Goal: Task Accomplishment & Management: Complete application form

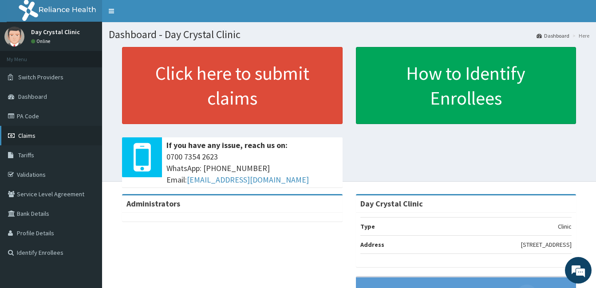
click at [33, 134] on span "Claims" at bounding box center [26, 136] width 17 height 8
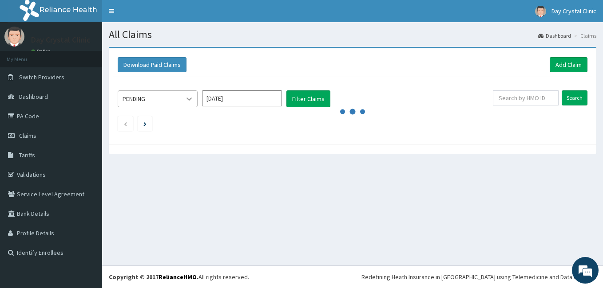
click at [188, 101] on icon at bounding box center [189, 99] width 9 height 9
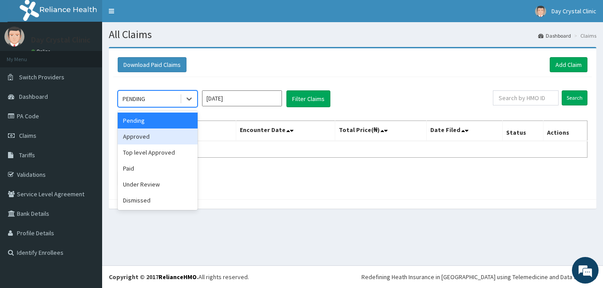
click at [150, 140] on div "Approved" at bounding box center [158, 137] width 80 height 16
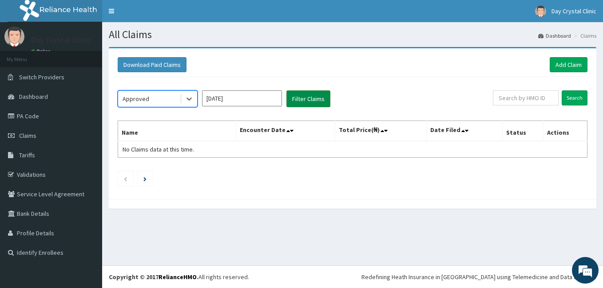
click at [313, 98] on button "Filter Claims" at bounding box center [308, 99] width 44 height 17
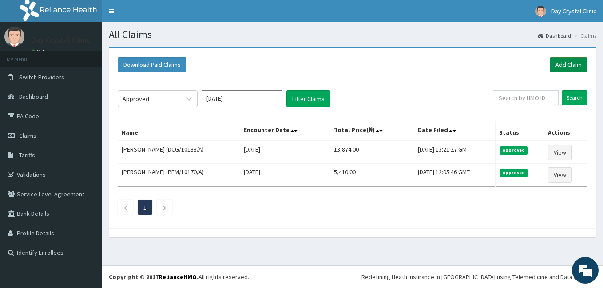
click at [561, 65] on link "Add Claim" at bounding box center [568, 64] width 38 height 15
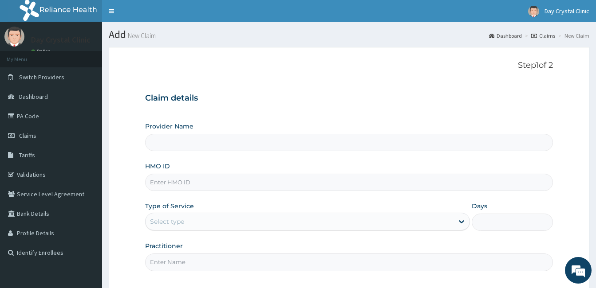
type input "Day Crystal Clinic"
click at [191, 184] on input "HMO ID" at bounding box center [349, 182] width 408 height 17
type input "PFM/10037/A"
click at [462, 221] on icon at bounding box center [461, 221] width 9 height 9
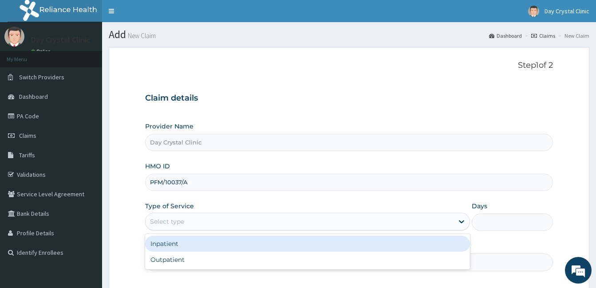
click at [205, 249] on div "Inpatient" at bounding box center [307, 244] width 325 height 16
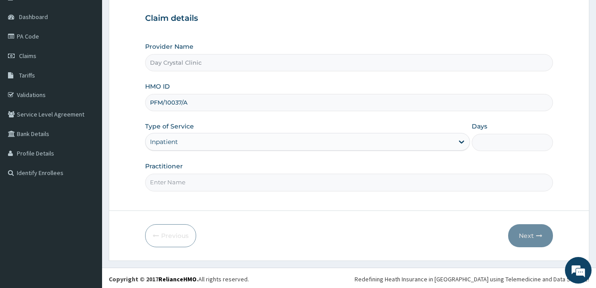
scroll to position [82, 0]
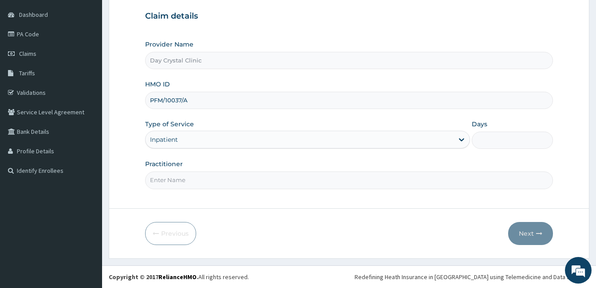
click at [193, 183] on input "Practitioner" at bounding box center [349, 180] width 408 height 17
type input "[PERSON_NAME]"
click at [488, 146] on input "Days" at bounding box center [512, 140] width 81 height 17
type input "1"
click at [526, 235] on button "Next" at bounding box center [530, 233] width 45 height 23
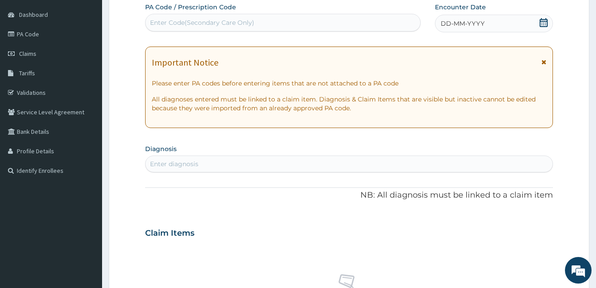
click at [187, 164] on div "Enter diagnosis" at bounding box center [174, 164] width 48 height 9
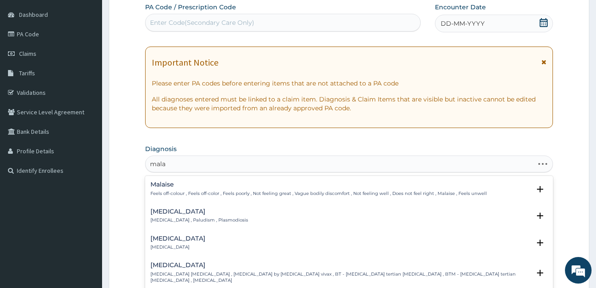
type input "malar"
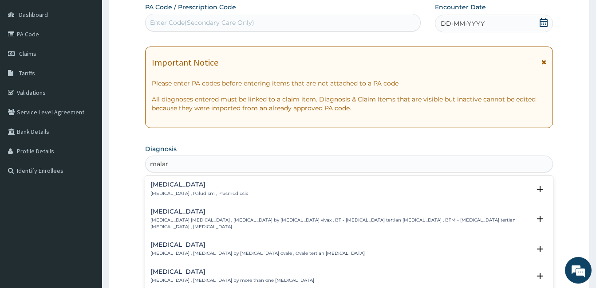
click at [167, 186] on h4 "Malaria" at bounding box center [199, 185] width 98 height 7
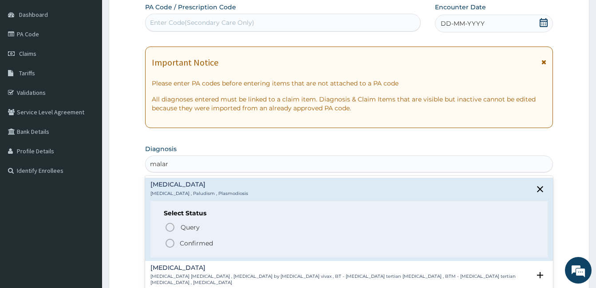
click at [169, 245] on icon "status option filled" at bounding box center [170, 243] width 11 height 11
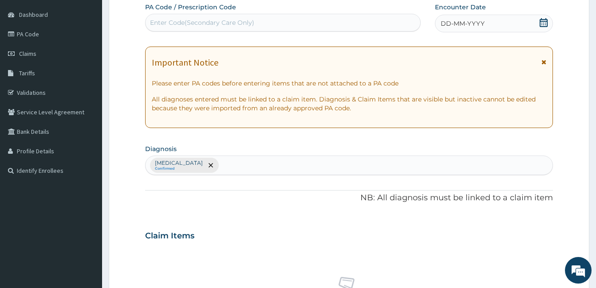
click at [291, 232] on div "Claim Items" at bounding box center [349, 234] width 408 height 23
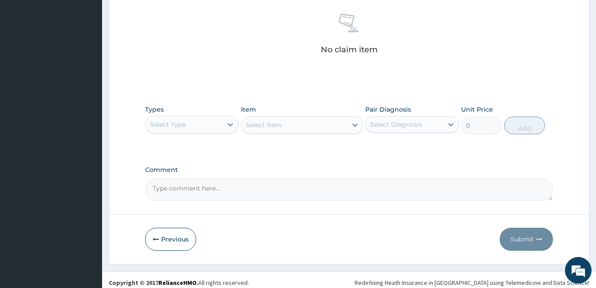
scroll to position [351, 0]
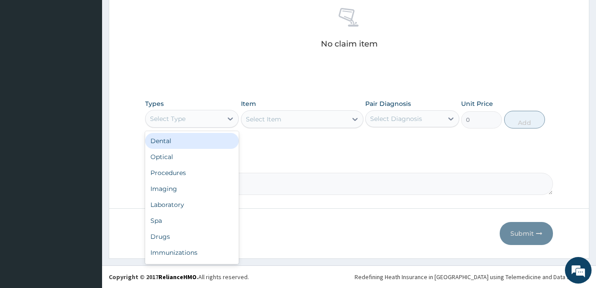
click at [182, 120] on div "Select Type" at bounding box center [168, 119] width 36 height 9
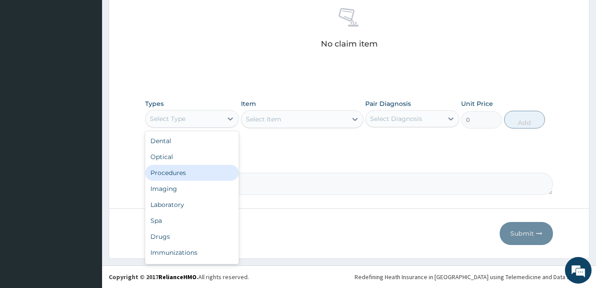
click at [177, 171] on div "Procedures" at bounding box center [192, 173] width 94 height 16
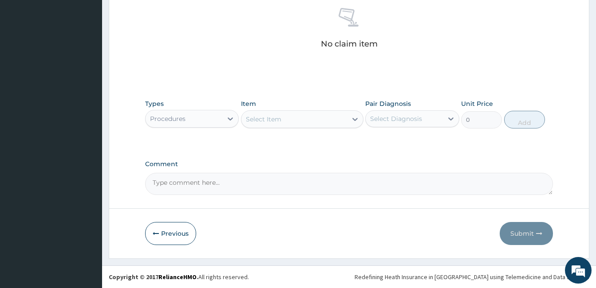
click at [290, 118] on div "Select Item" at bounding box center [294, 119] width 106 height 14
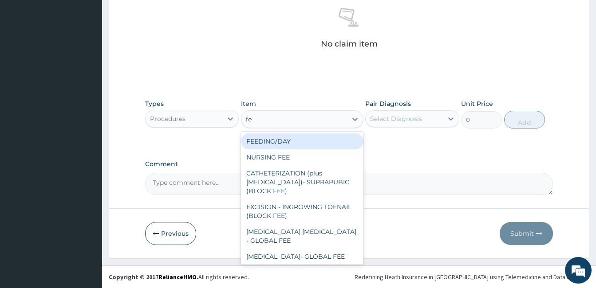
type input "fee"
click at [284, 142] on div "FEEDING/DAY" at bounding box center [302, 142] width 122 height 16
type input "2500"
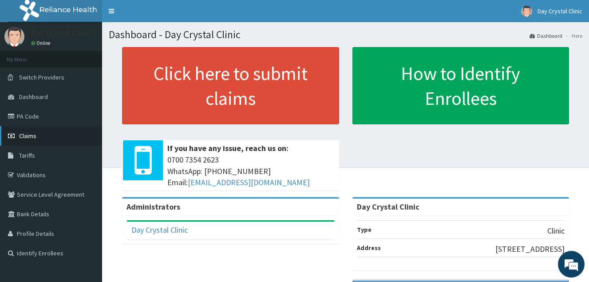
click at [35, 138] on span "Claims" at bounding box center [27, 136] width 17 height 8
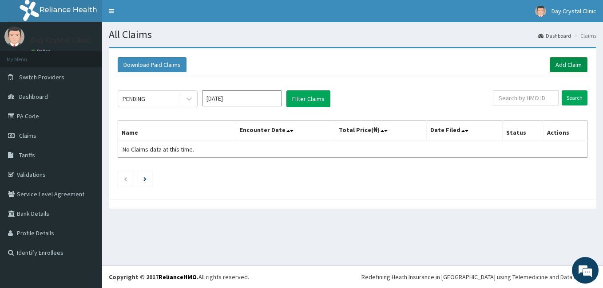
click at [571, 65] on link "Add Claim" at bounding box center [568, 64] width 38 height 15
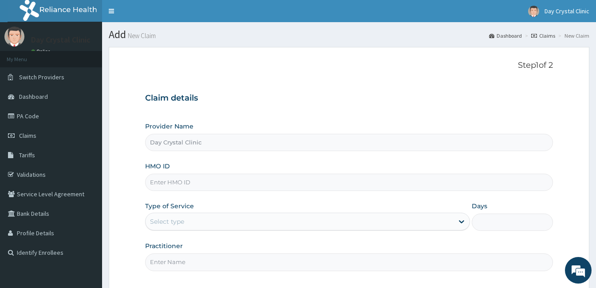
click at [180, 184] on input "HMO ID" at bounding box center [349, 182] width 408 height 17
type input "PFM/10170/A"
click at [462, 222] on icon at bounding box center [461, 222] width 5 height 3
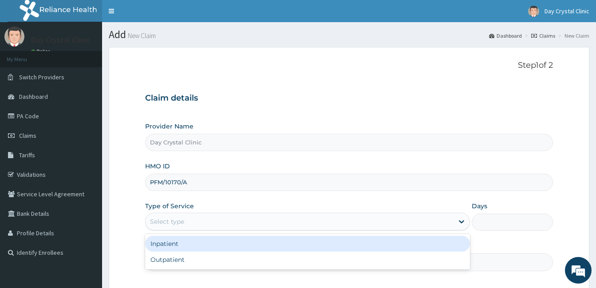
click at [245, 247] on div "Inpatient" at bounding box center [307, 244] width 325 height 16
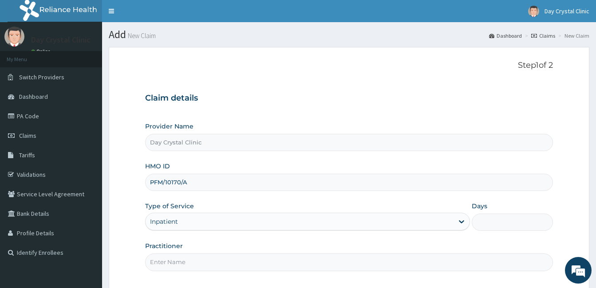
click at [524, 261] on input "Practitioner" at bounding box center [349, 262] width 408 height 17
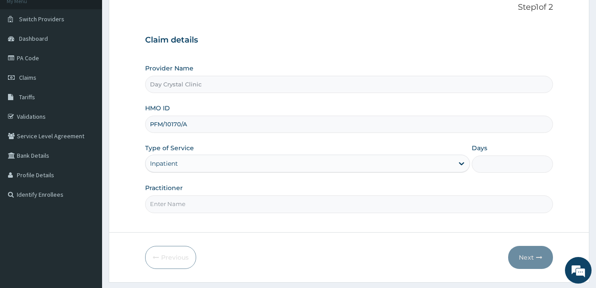
scroll to position [82, 0]
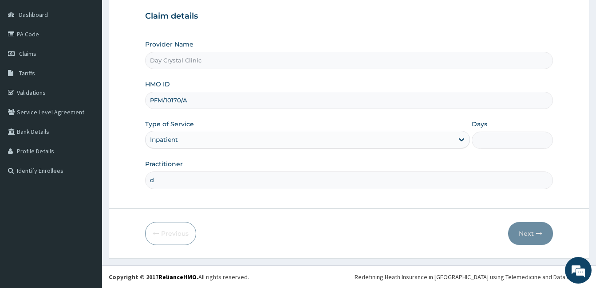
type input "DR DAYO"
click at [489, 142] on input "Days" at bounding box center [512, 140] width 81 height 17
type input "1"
click at [534, 234] on button "Next" at bounding box center [530, 233] width 45 height 23
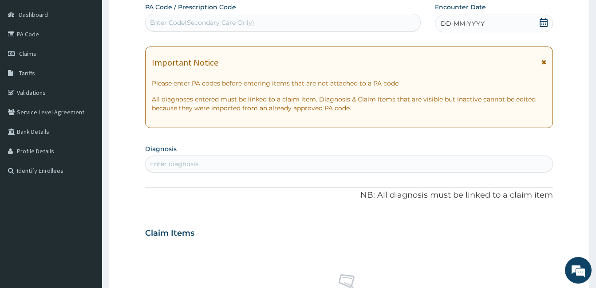
click at [542, 25] on icon at bounding box center [544, 22] width 8 height 9
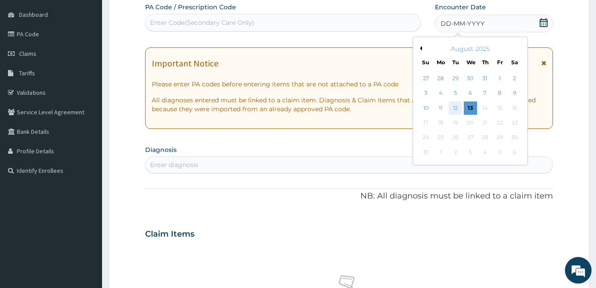
click at [454, 108] on div "12" at bounding box center [455, 108] width 13 height 13
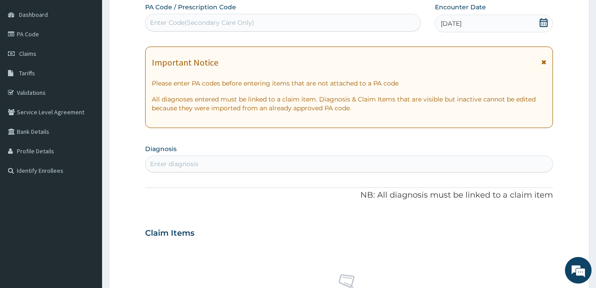
click at [214, 167] on div "Enter diagnosis" at bounding box center [349, 164] width 407 height 14
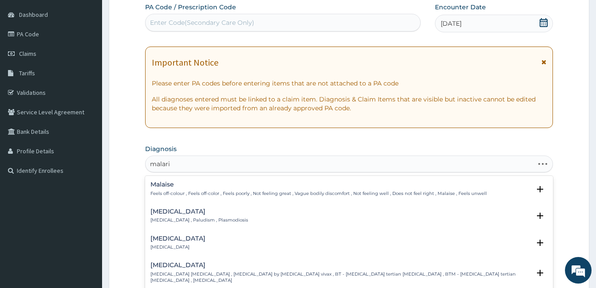
type input "malaria"
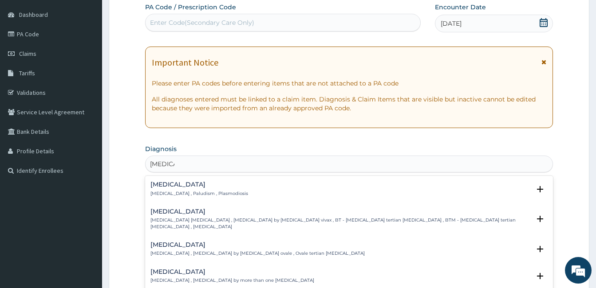
click at [158, 192] on p "Malaria , Paludism , Plasmodiosis" at bounding box center [199, 194] width 98 height 6
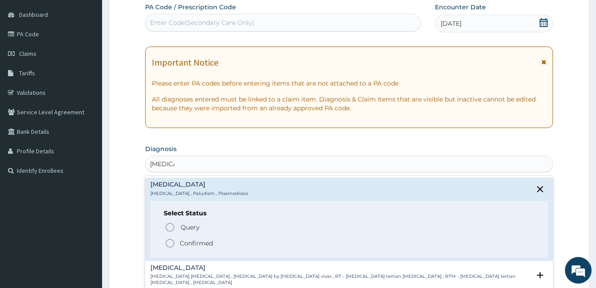
click at [168, 242] on icon "status option filled" at bounding box center [170, 243] width 11 height 11
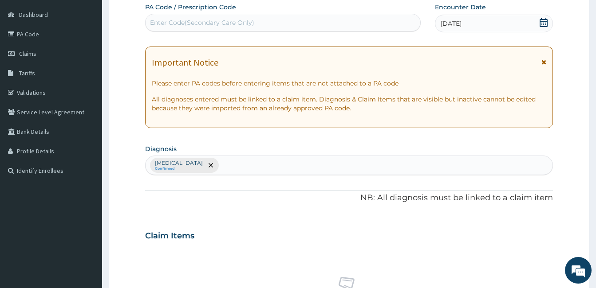
click at [237, 235] on div "Claim Items" at bounding box center [349, 234] width 408 height 23
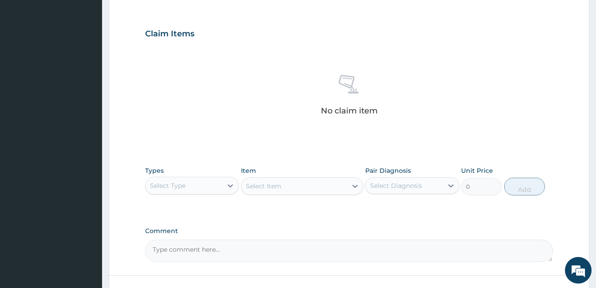
scroll to position [351, 0]
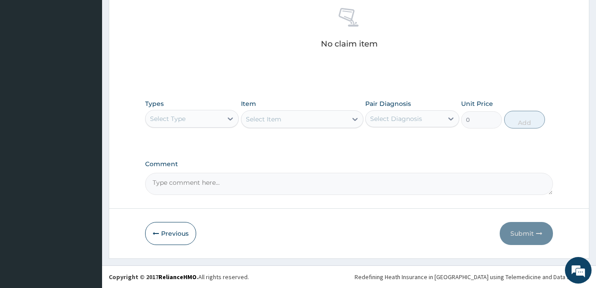
click at [199, 114] on div "Select Type" at bounding box center [184, 119] width 77 height 14
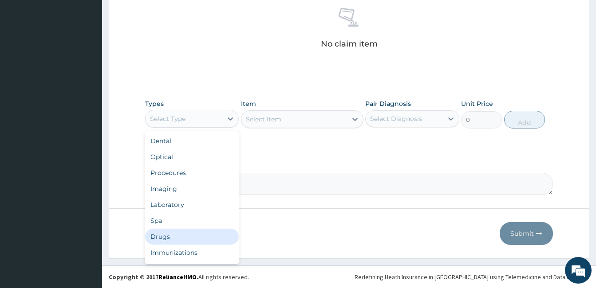
click at [162, 239] on div "Drugs" at bounding box center [192, 237] width 94 height 16
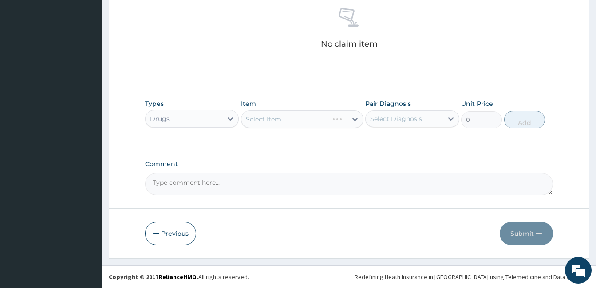
click at [269, 118] on div "Select Item" at bounding box center [302, 120] width 122 height 18
click at [255, 121] on div "Select Item" at bounding box center [264, 119] width 36 height 9
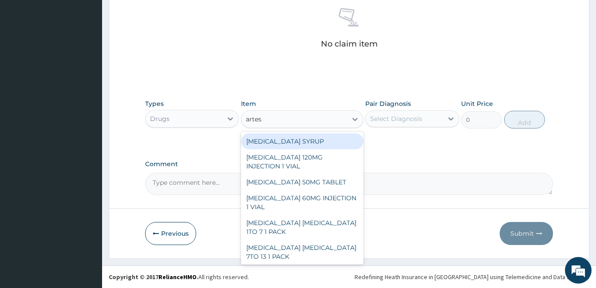
type input "artesu"
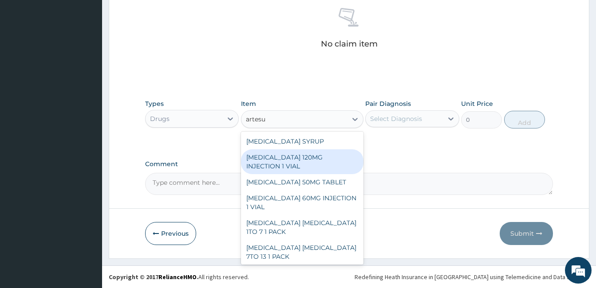
click at [295, 162] on div "ARTESUNATE 120MG INJECTION 1 VIAL" at bounding box center [302, 162] width 122 height 25
type input "756"
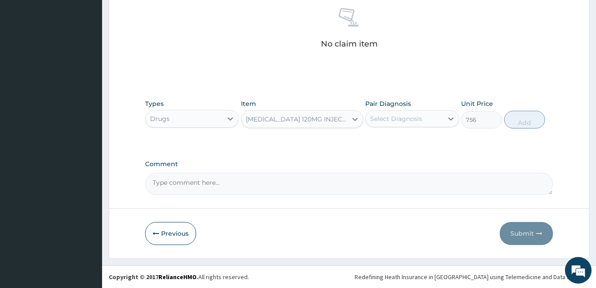
click at [282, 118] on div "ARTESUNATE 120MG INJECTION 1 VIAL" at bounding box center [297, 119] width 102 height 9
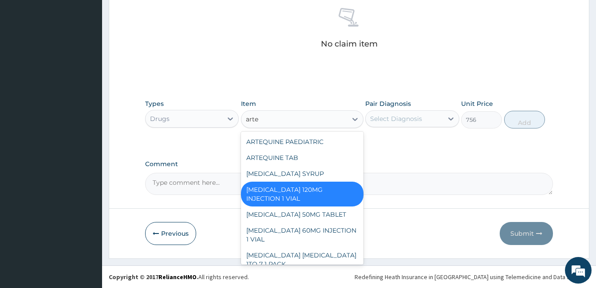
scroll to position [190, 0]
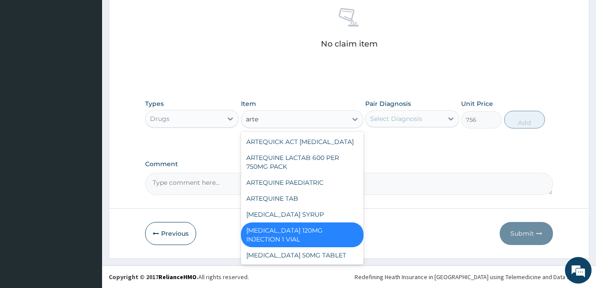
type input "artes"
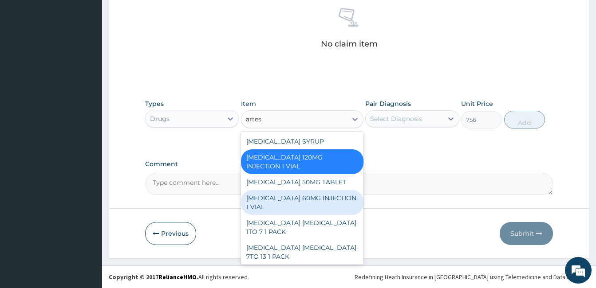
click at [301, 203] on div "ARTESUNATE 60MG INJECTION 1 VIAL" at bounding box center [302, 202] width 122 height 25
